Goal: Check status: Check status

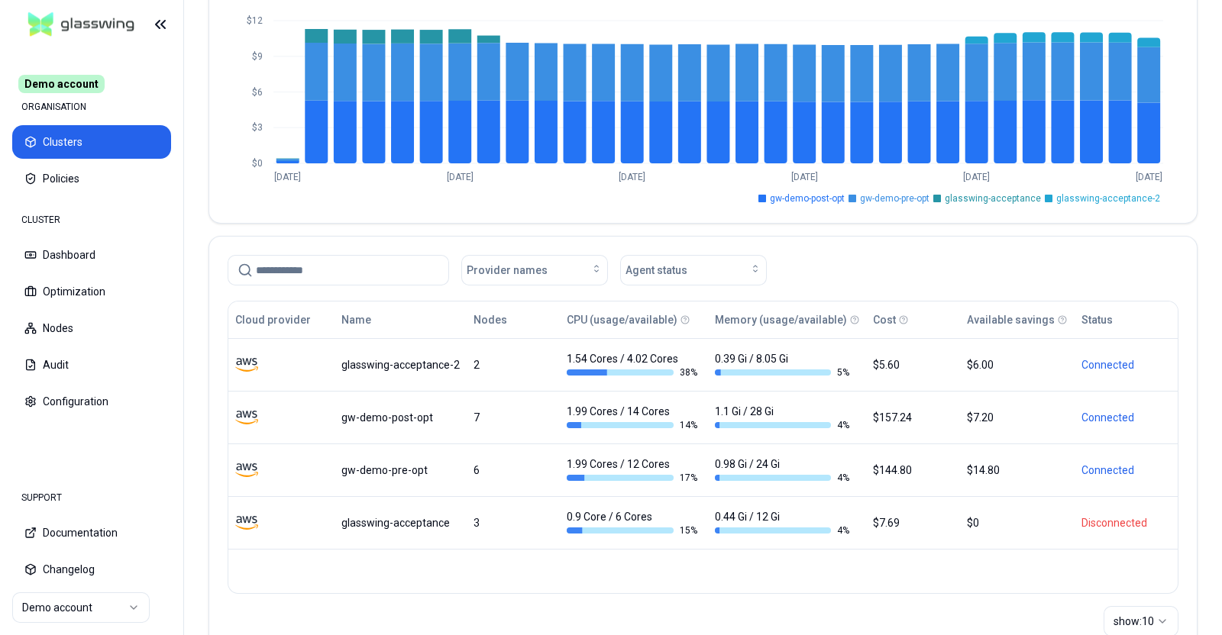
scroll to position [190, 0]
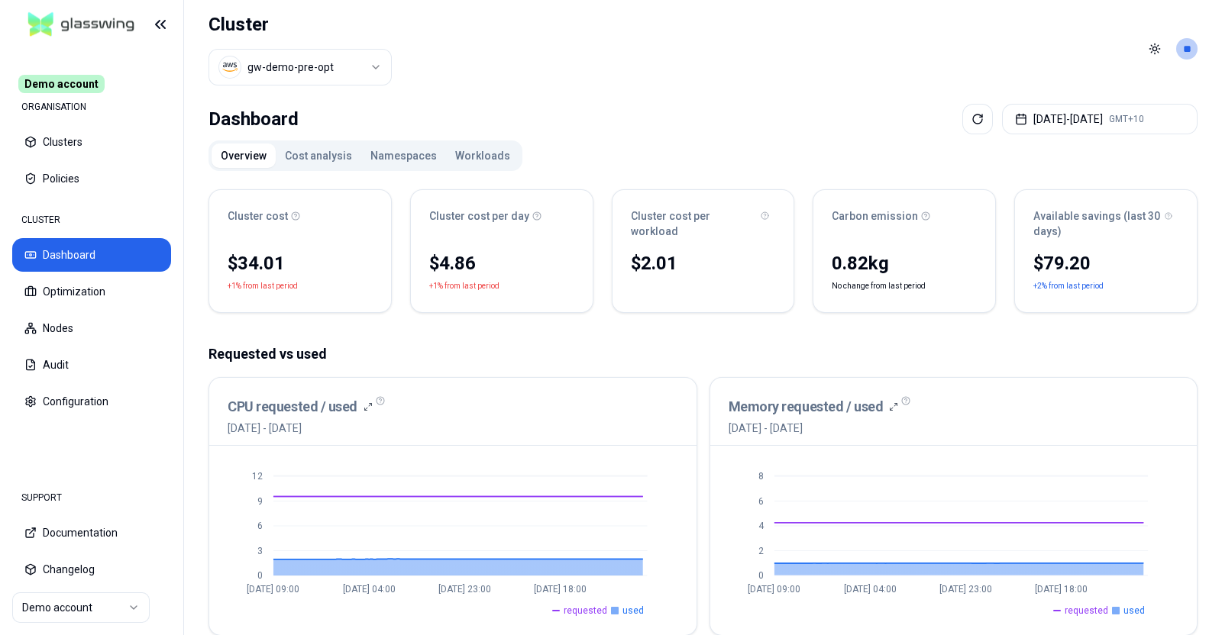
click at [279, 70] on html "Demo account ORGANISATION Clusters Policies CLUSTER Dashboard Optimization Node…" at bounding box center [611, 317] width 1222 height 635
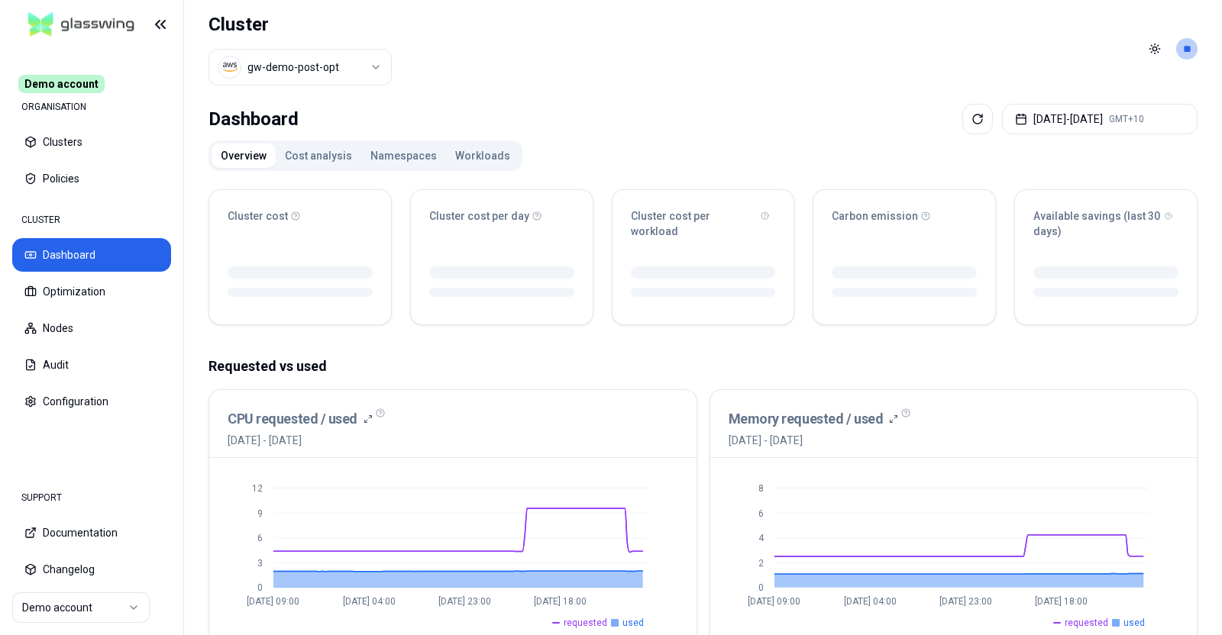
scroll to position [95, 0]
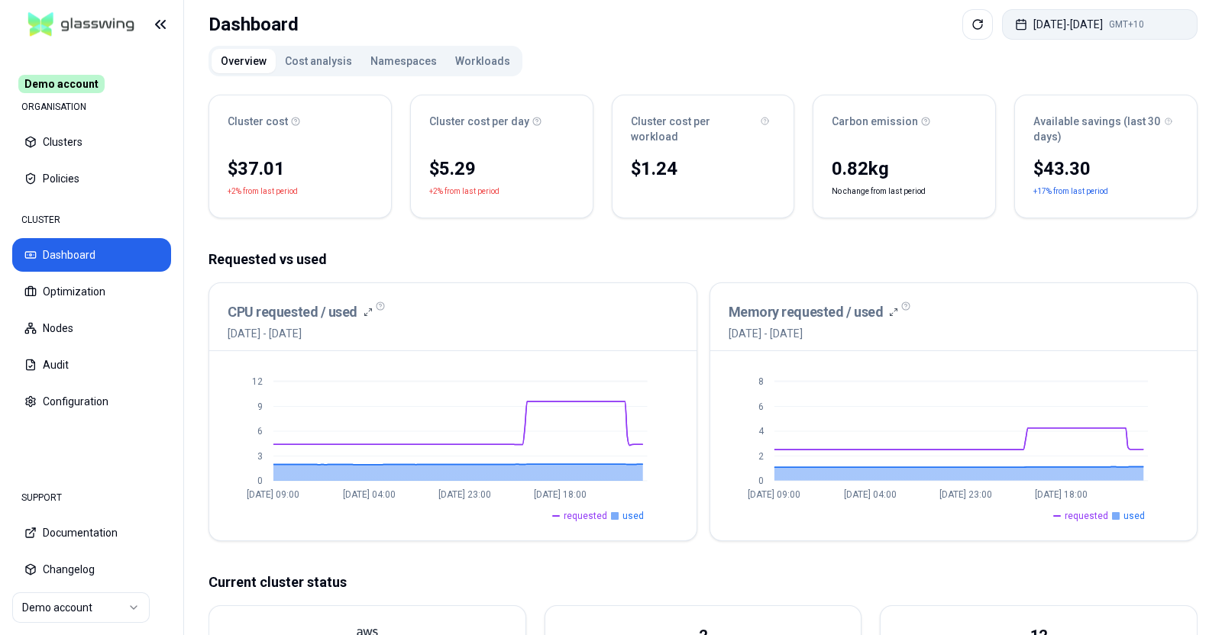
click at [1095, 17] on button "[DATE] - [DATE] GMT+10" at bounding box center [1100, 24] width 196 height 31
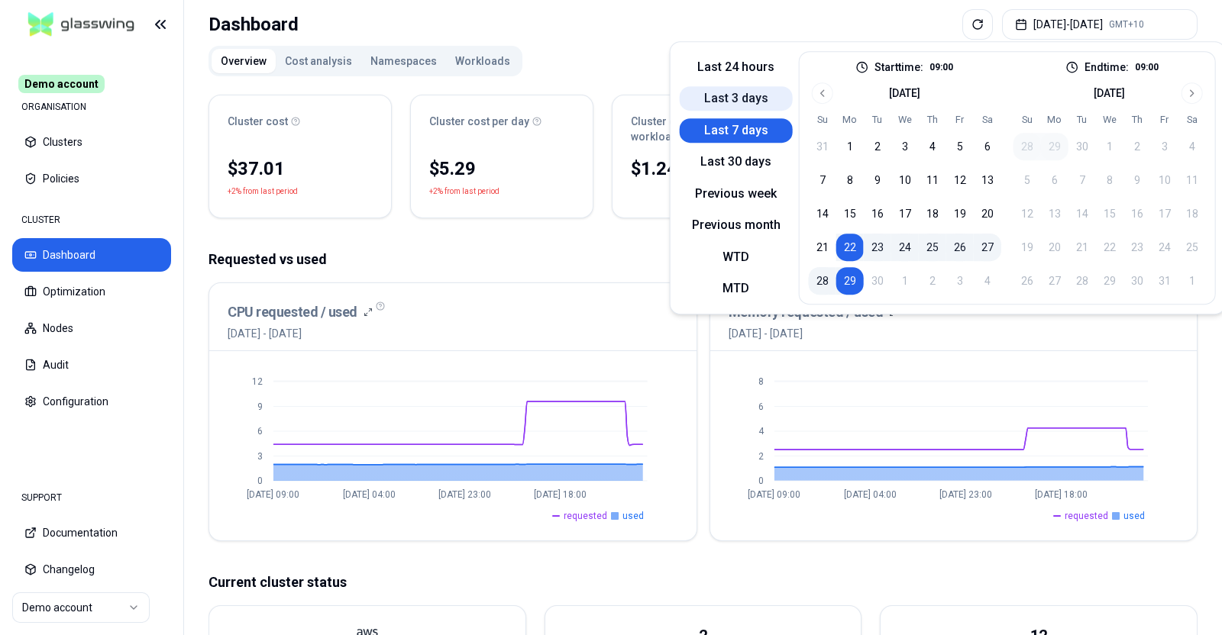
click at [761, 100] on button "Last 3 days" at bounding box center [736, 98] width 113 height 24
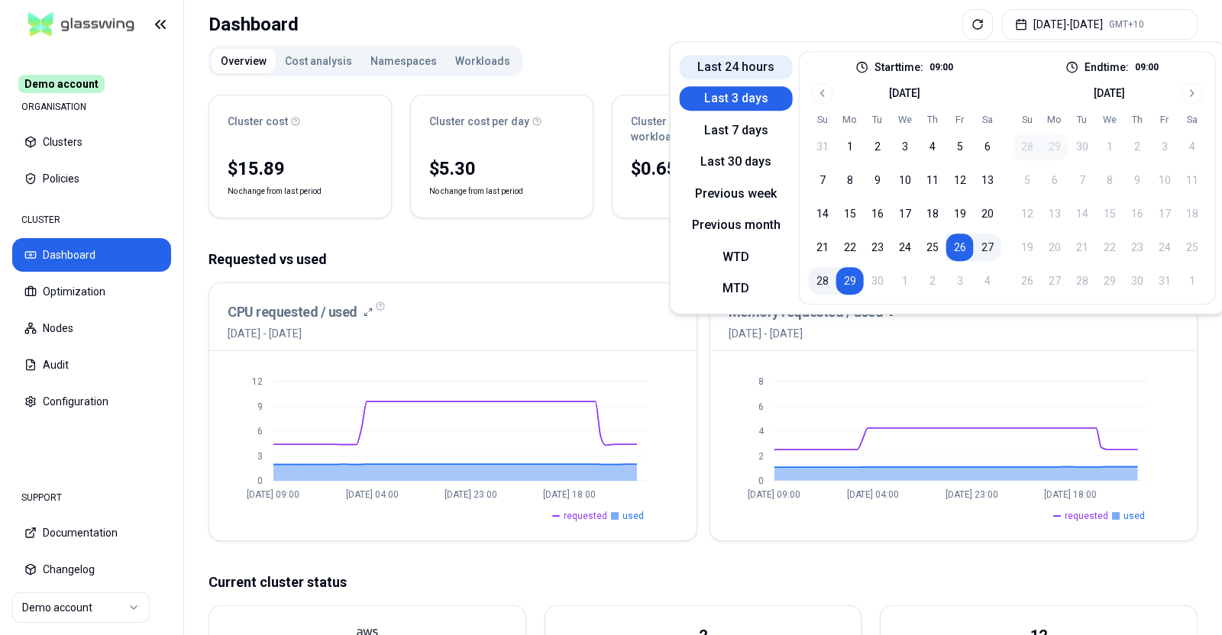
click at [768, 69] on button "Last 24 hours" at bounding box center [736, 67] width 113 height 24
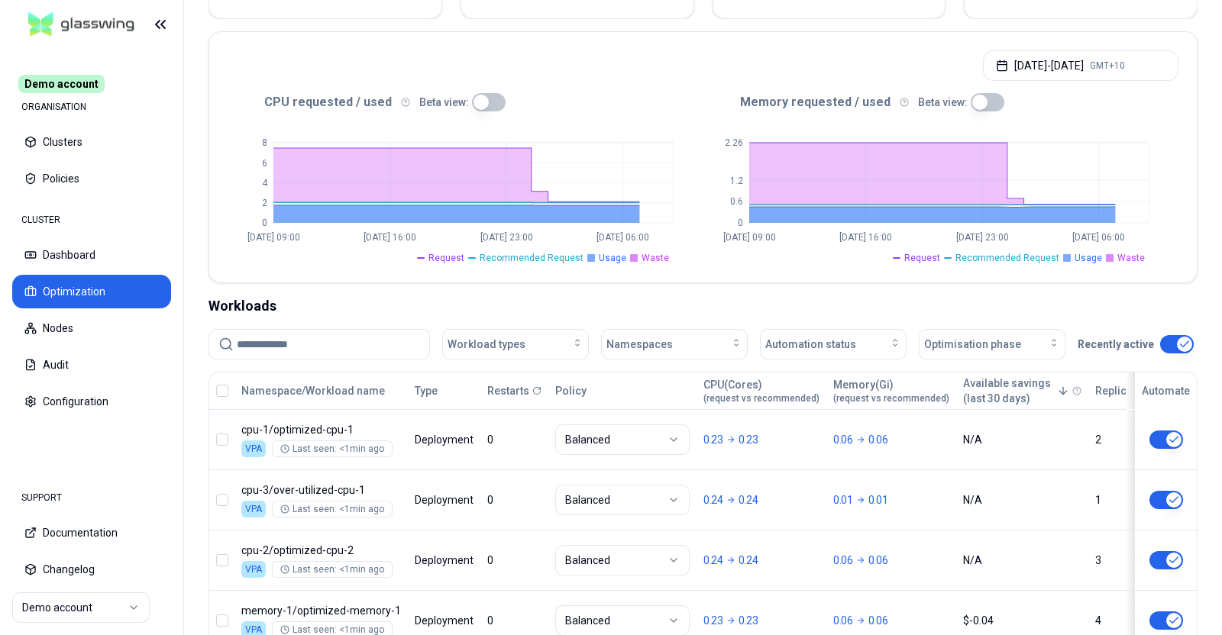
scroll to position [202, 0]
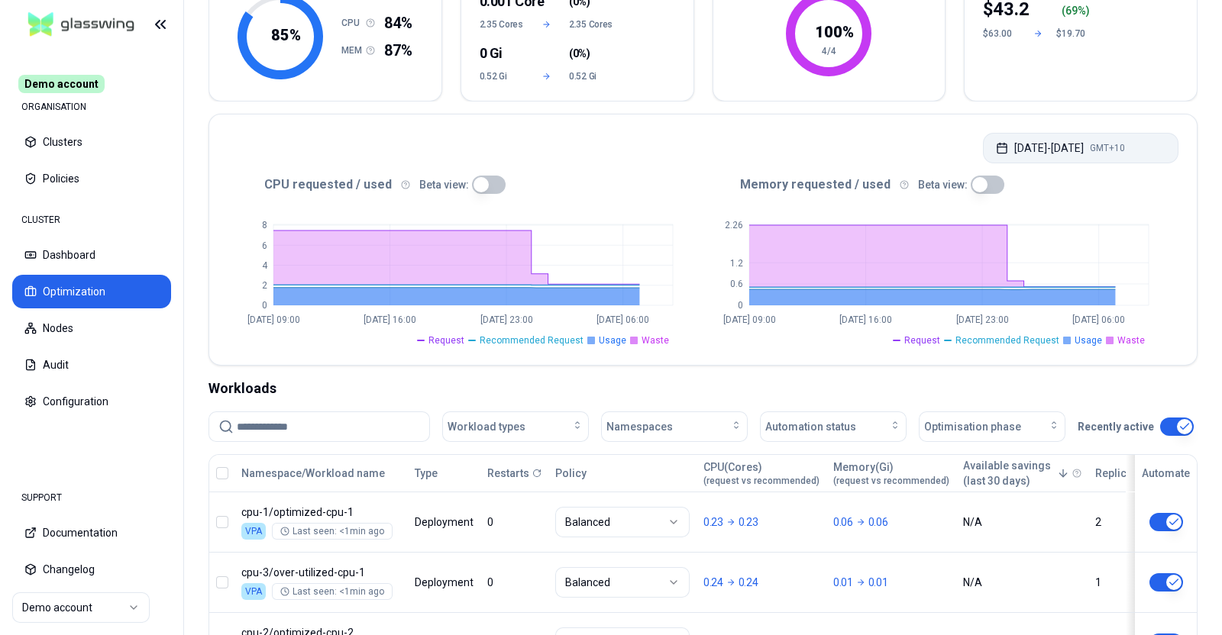
click at [1039, 158] on button "[DATE] - [DATE] GMT+10" at bounding box center [1081, 148] width 196 height 31
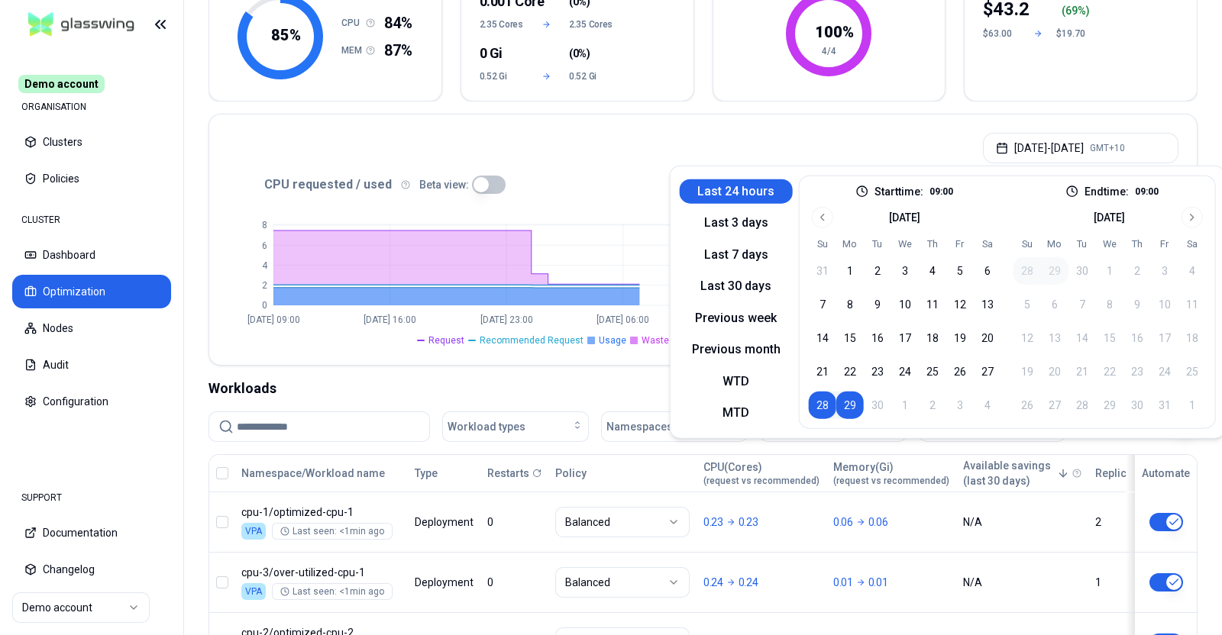
click at [723, 134] on div "[DATE] - [DATE] GMT+10" at bounding box center [702, 144] width 987 height 58
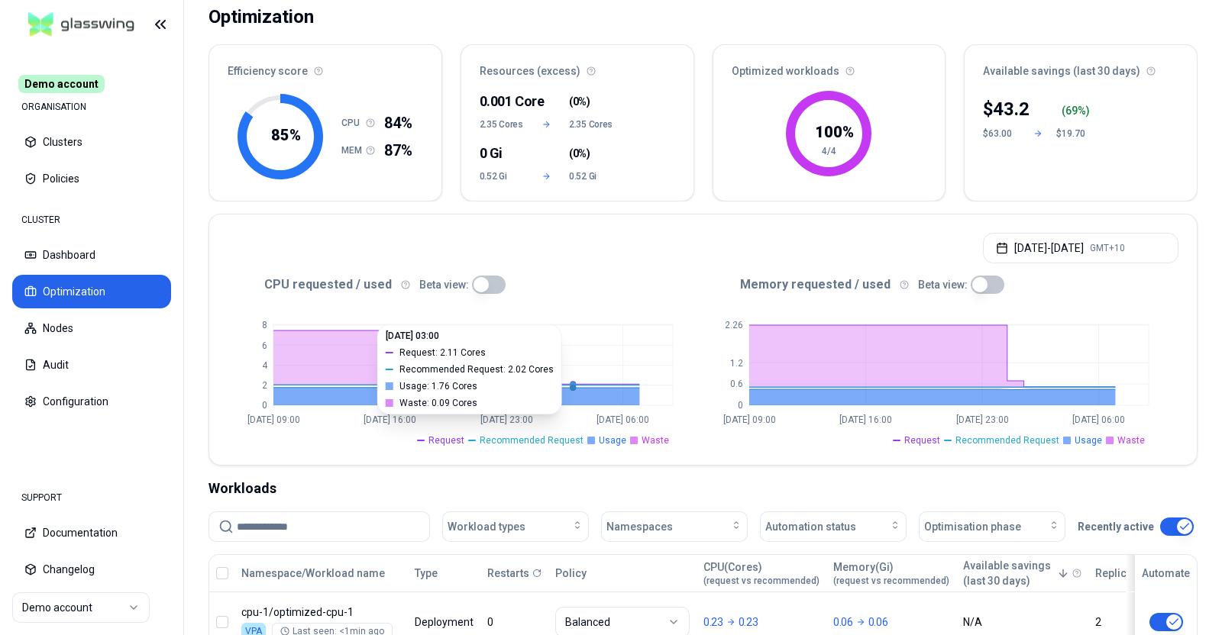
scroll to position [0, 0]
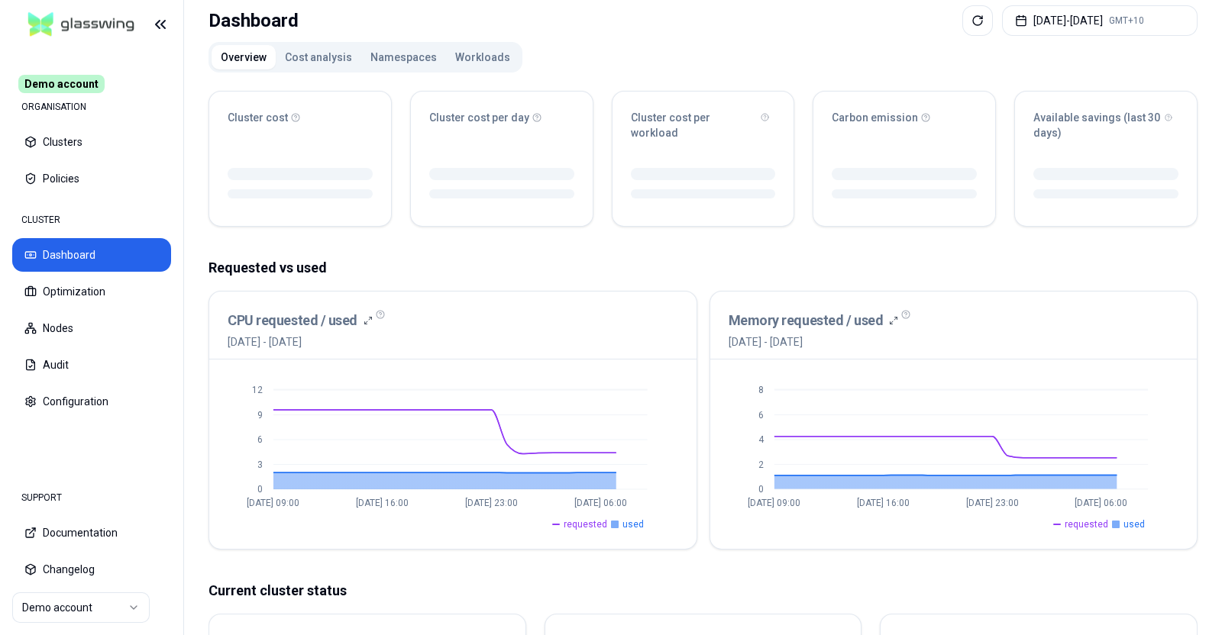
scroll to position [190, 0]
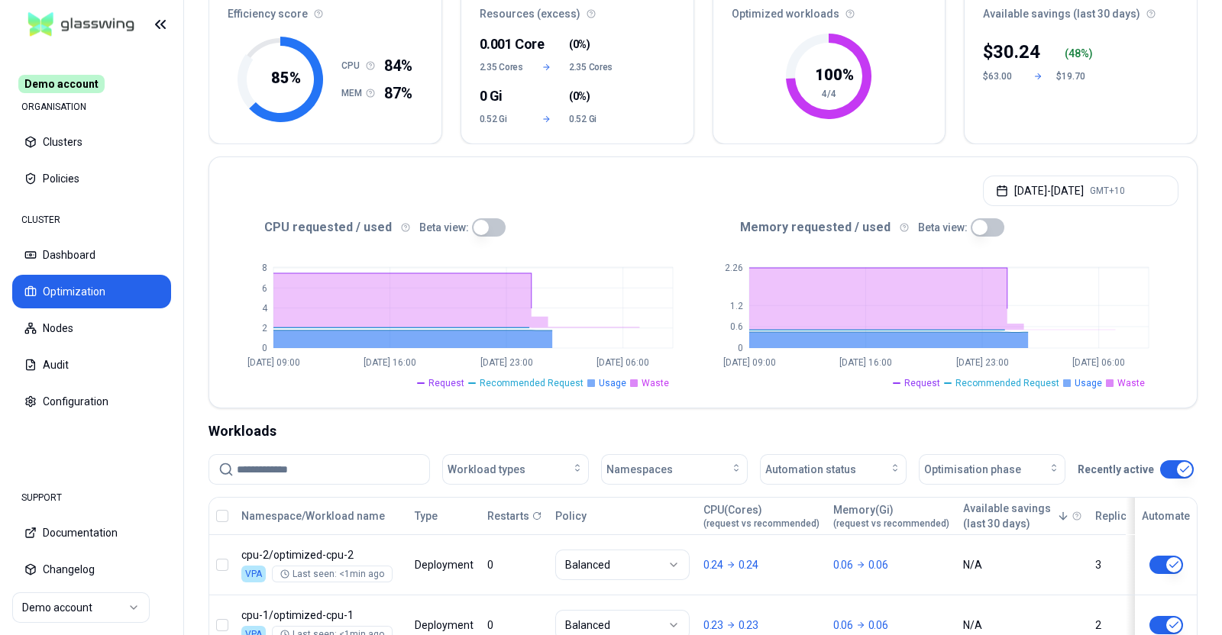
scroll to position [190, 0]
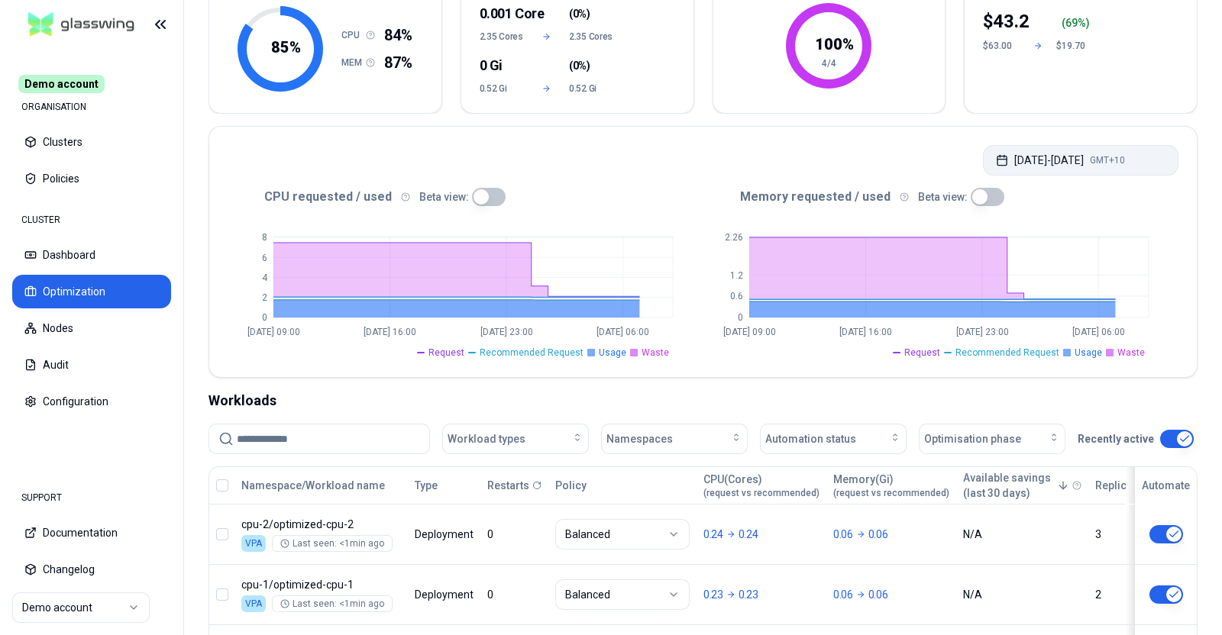
click at [1020, 160] on button "[DATE] - [DATE] GMT+10" at bounding box center [1081, 160] width 196 height 31
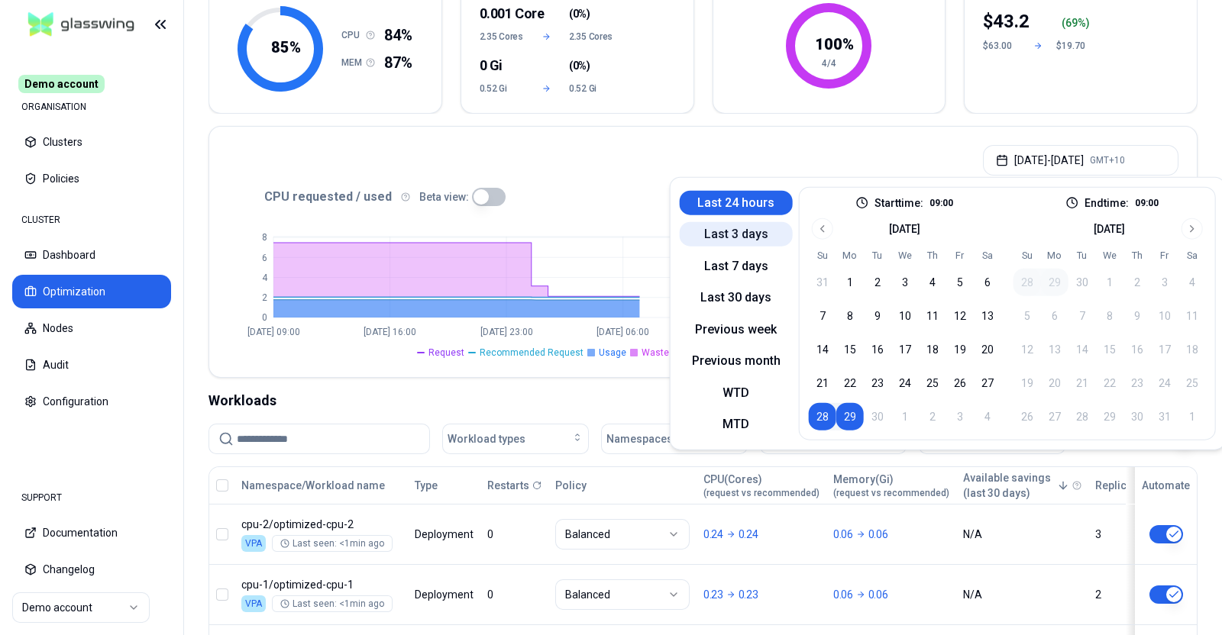
click at [748, 236] on button "Last 3 days" at bounding box center [736, 234] width 113 height 24
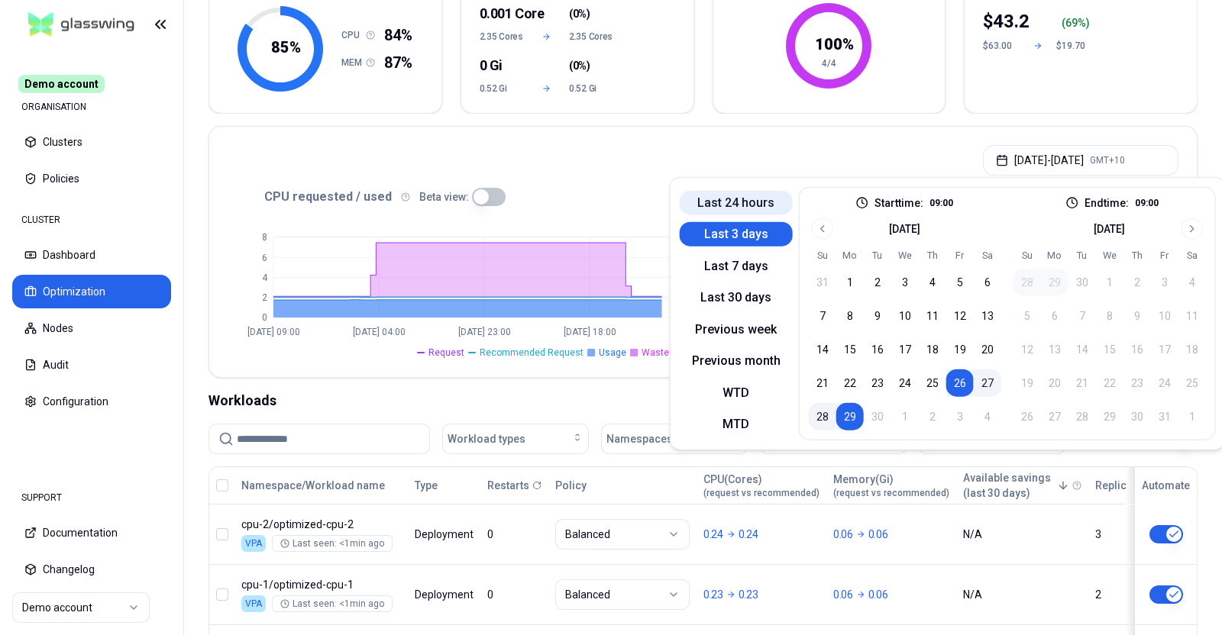
click at [734, 201] on button "Last 24 hours" at bounding box center [736, 202] width 113 height 24
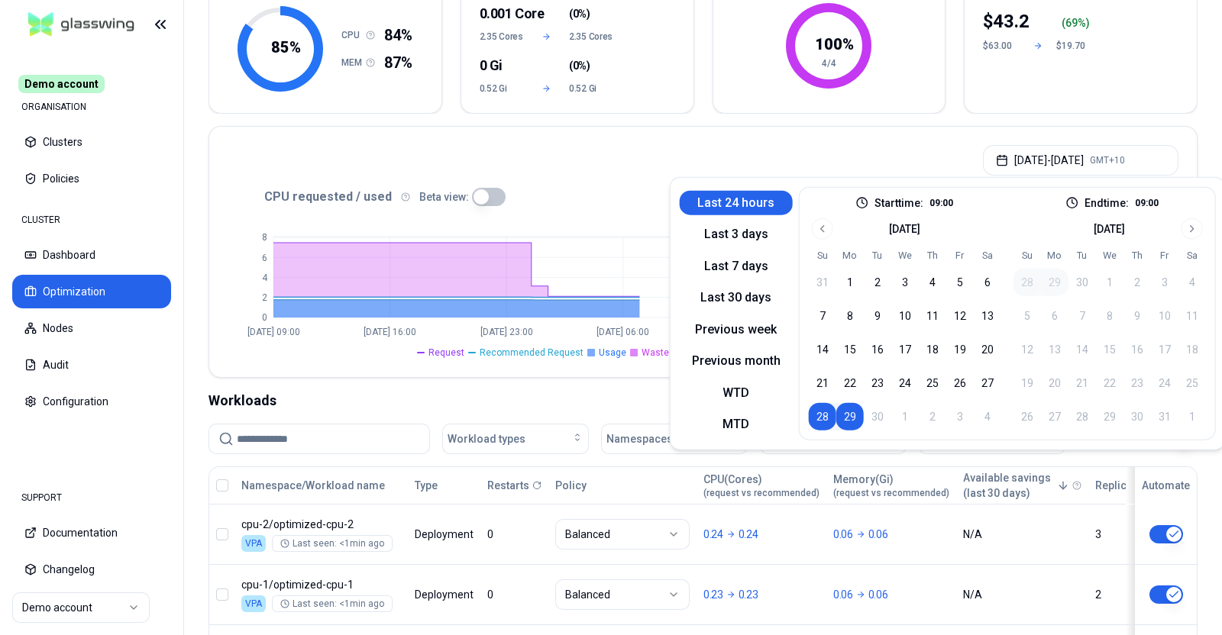
click at [598, 173] on div "[DATE] - [DATE] GMT+10" at bounding box center [702, 156] width 987 height 58
